Goal: Task Accomplishment & Management: Complete application form

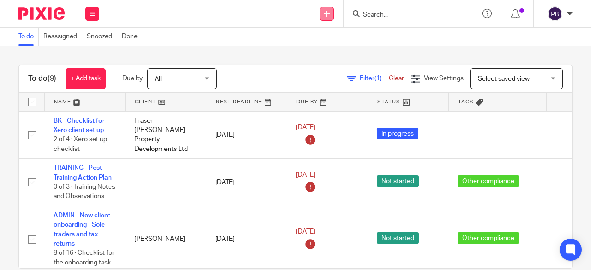
click at [330, 14] on icon at bounding box center [327, 14] width 6 height 6
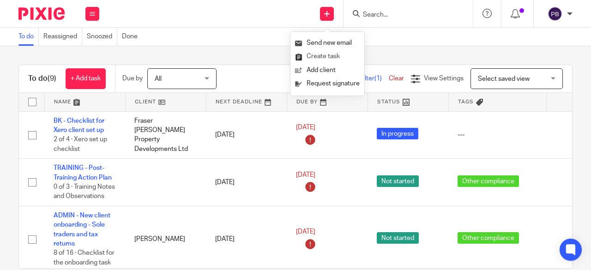
click at [328, 57] on link "Create task" at bounding box center [327, 56] width 65 height 13
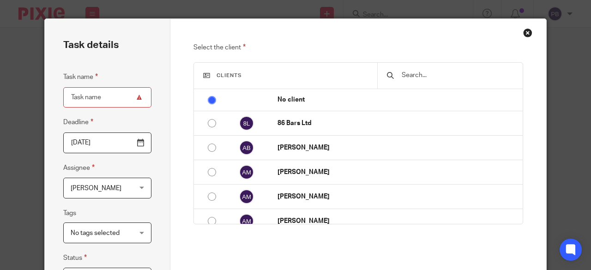
click at [424, 75] on input "text" at bounding box center [457, 75] width 113 height 10
type input "t"
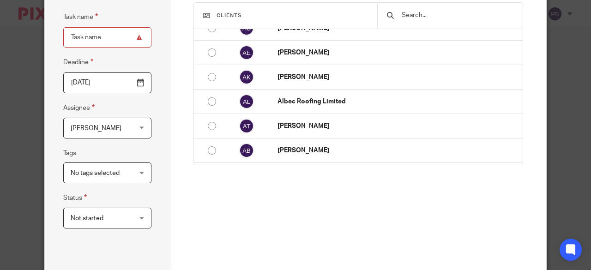
scroll to position [132, 0]
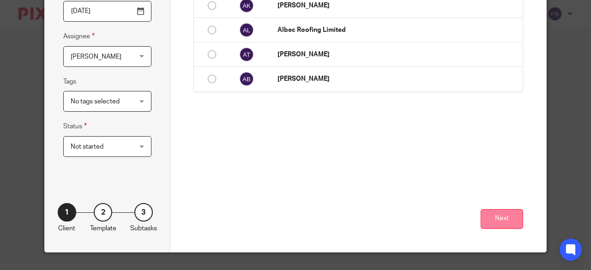
click at [511, 224] on button "Next" at bounding box center [502, 219] width 42 height 20
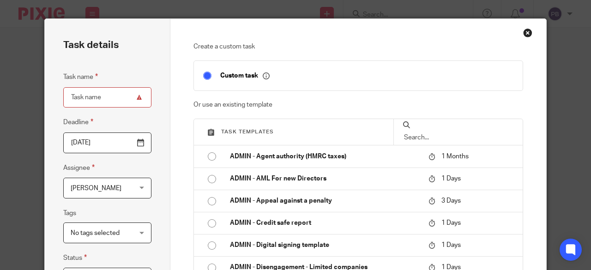
scroll to position [0, 0]
click at [449, 133] on input "text" at bounding box center [458, 138] width 110 height 10
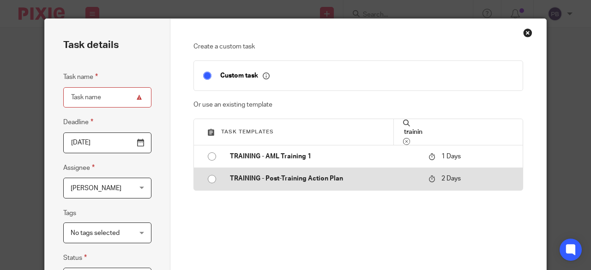
type input "trainin"
click at [222, 179] on td "TRAINING - Post-Training Action Plan" at bounding box center [323, 179] width 204 height 22
type input "2025-09-24"
type input "TRAINING - Post-Training Action Plan"
checkbox input "false"
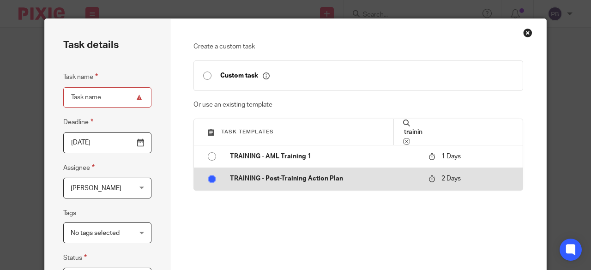
radio input "true"
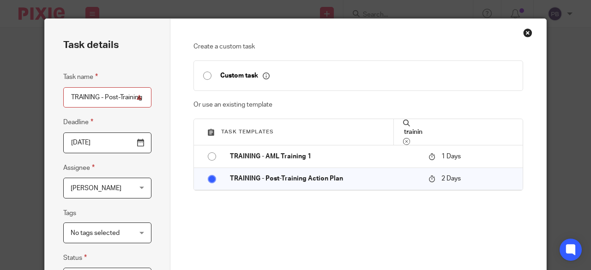
click at [141, 189] on div "Penny Brown Penny Brown" at bounding box center [107, 188] width 88 height 21
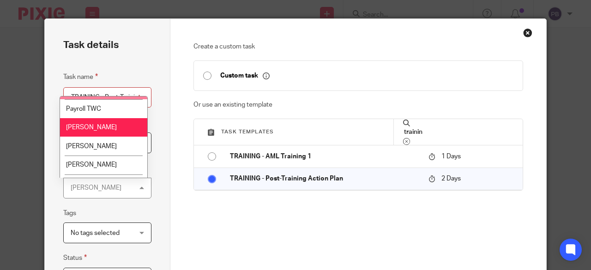
scroll to position [256, 0]
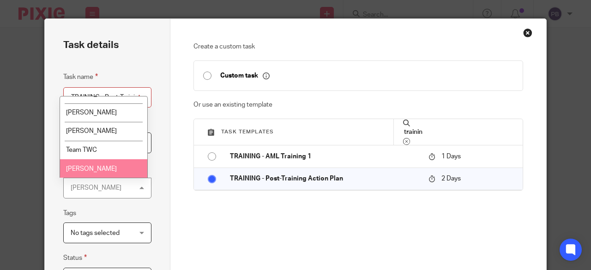
click at [95, 169] on span "Zakir Afridi" at bounding box center [91, 169] width 51 height 6
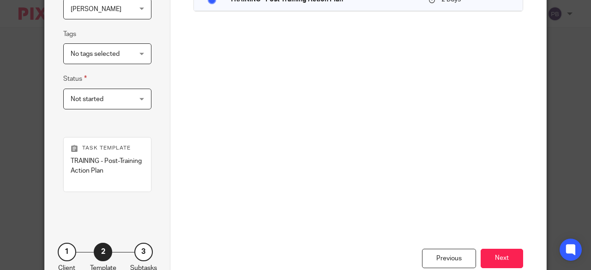
scroll to position [219, 0]
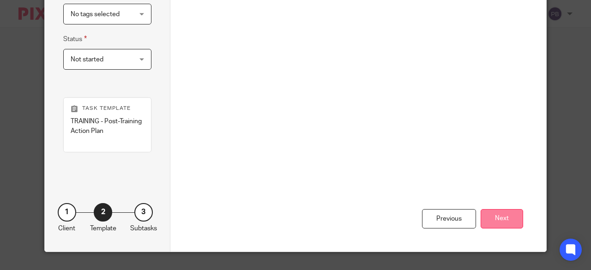
click at [508, 223] on button "Next" at bounding box center [502, 219] width 42 height 20
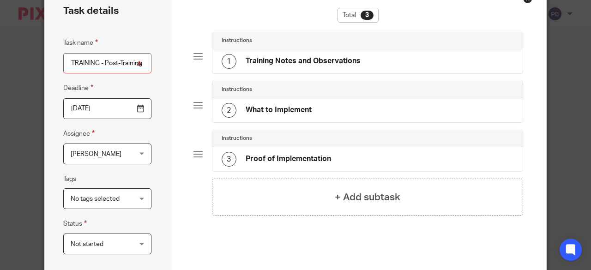
scroll to position [0, 0]
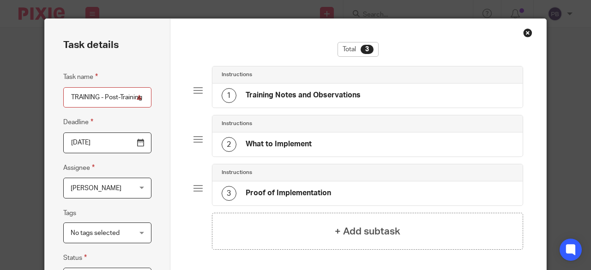
click at [338, 95] on h4 "Training Notes and Observations" at bounding box center [303, 96] width 115 height 10
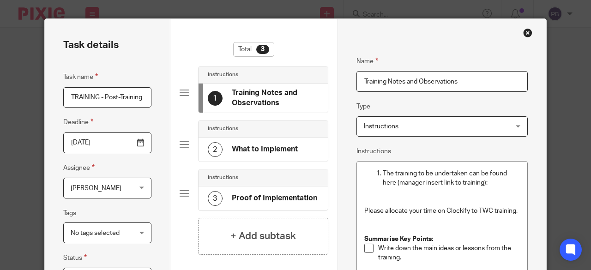
click at [490, 181] on p "The training to be undertaken can be found here (manager insert link to trainin…" at bounding box center [452, 178] width 138 height 19
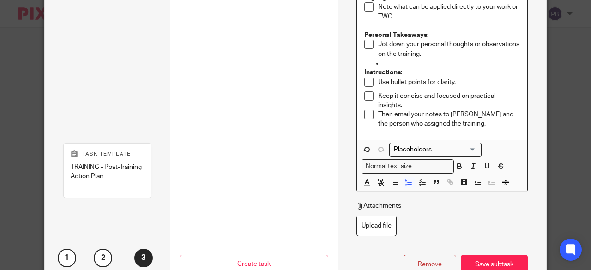
scroll to position [341, 0]
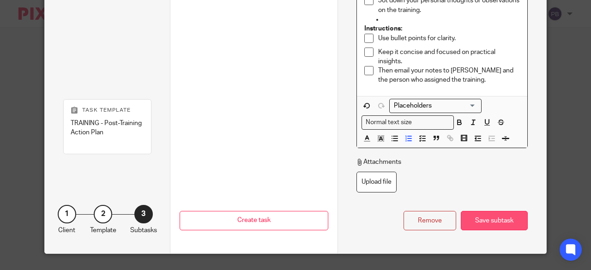
click at [491, 216] on div "Save subtask" at bounding box center [494, 221] width 67 height 20
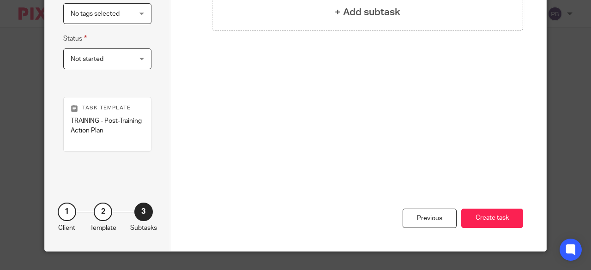
scroll to position [219, 0]
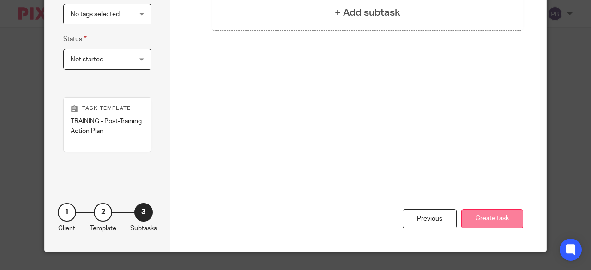
click at [490, 223] on button "Create task" at bounding box center [492, 219] width 62 height 20
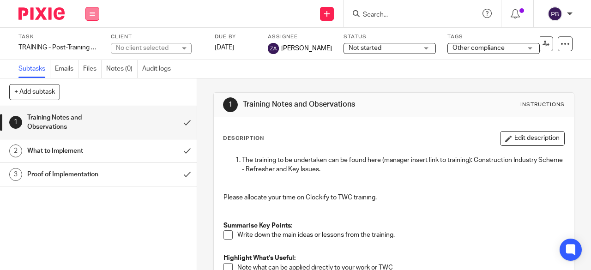
click at [92, 17] on button at bounding box center [92, 14] width 14 height 14
click at [84, 43] on link "Work" at bounding box center [88, 43] width 16 height 6
